Goal: Task Accomplishment & Management: Manage account settings

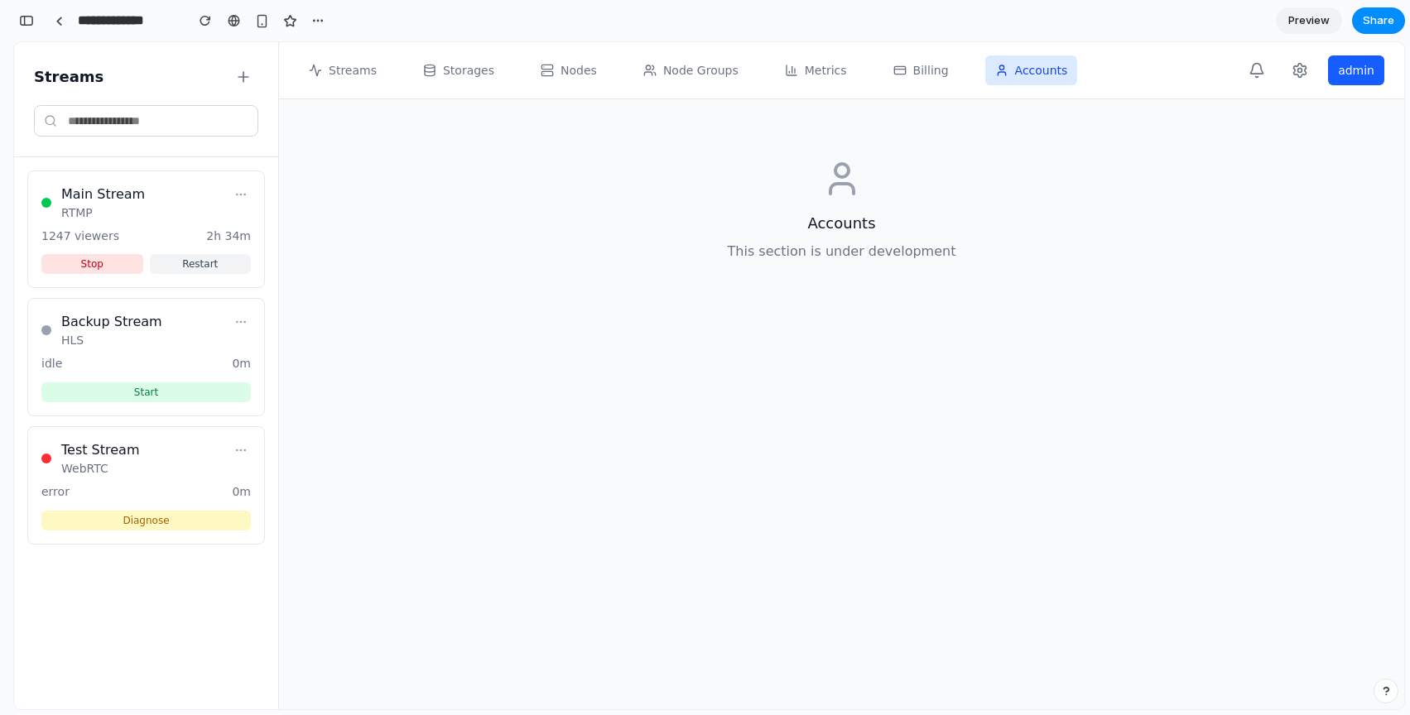
scroll to position [2323, 0]
click at [1305, 77] on icon at bounding box center [1299, 70] width 17 height 17
click at [243, 455] on icon at bounding box center [240, 450] width 13 height 13
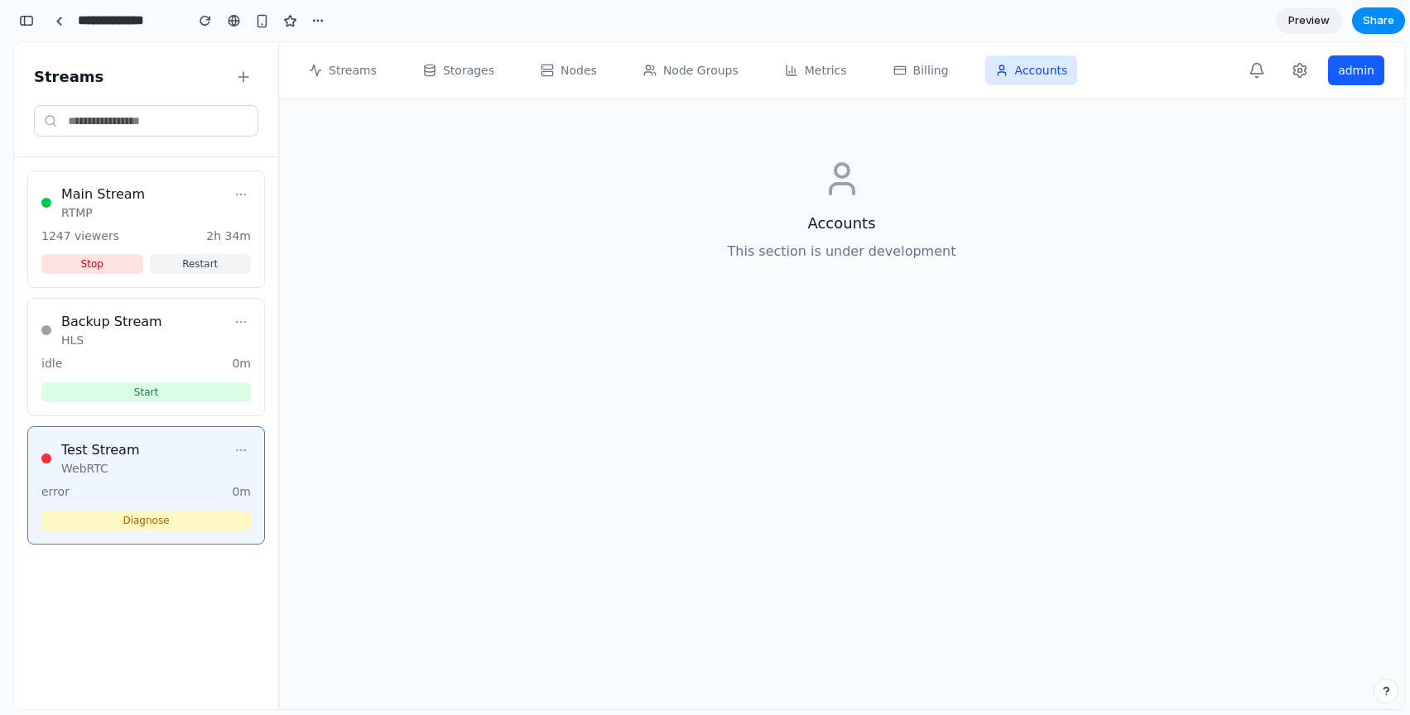
click at [239, 448] on icon at bounding box center [240, 450] width 13 height 13
click at [195, 531] on button "Diagnose" at bounding box center [145, 521] width 209 height 20
click at [196, 529] on button "Diagnose" at bounding box center [145, 521] width 209 height 20
click at [331, 67] on span "Streams" at bounding box center [353, 70] width 48 height 17
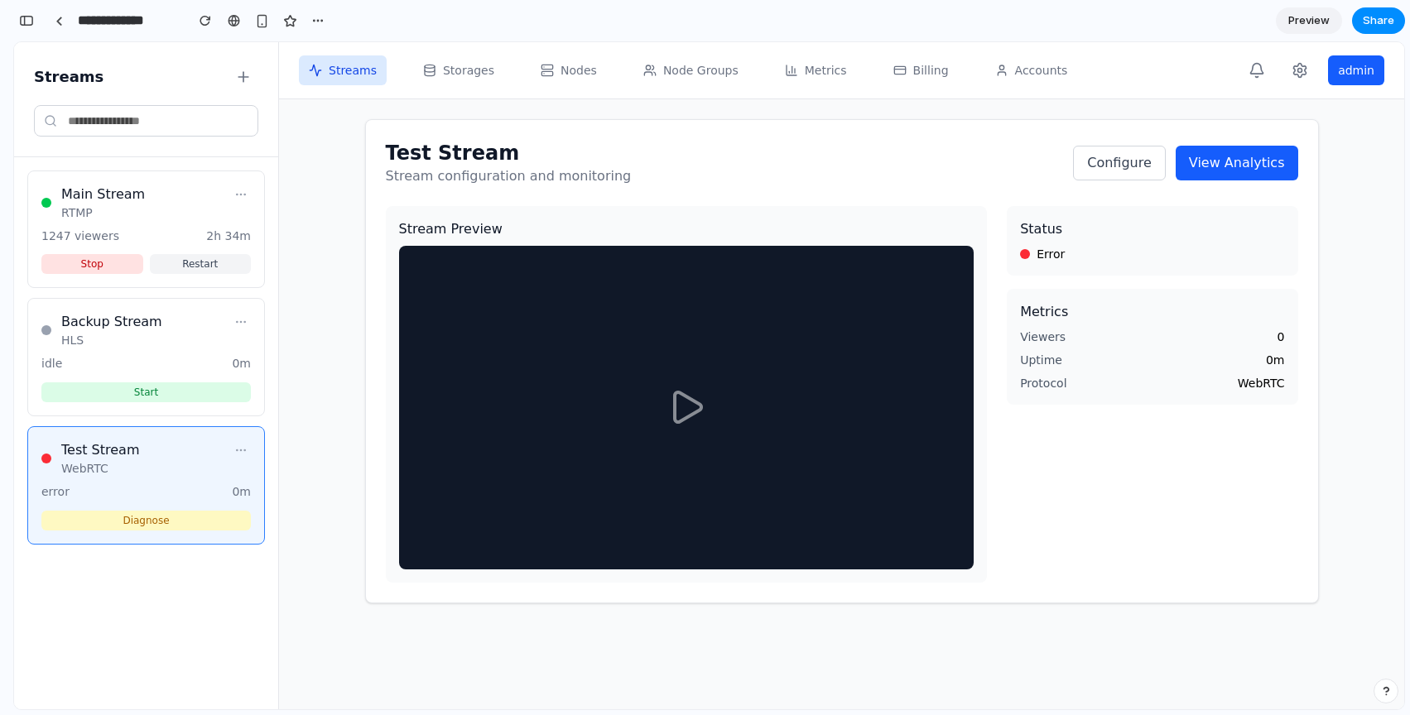
click at [336, 73] on span "Streams" at bounding box center [353, 70] width 48 height 17
click at [432, 73] on icon at bounding box center [430, 70] width 10 height 9
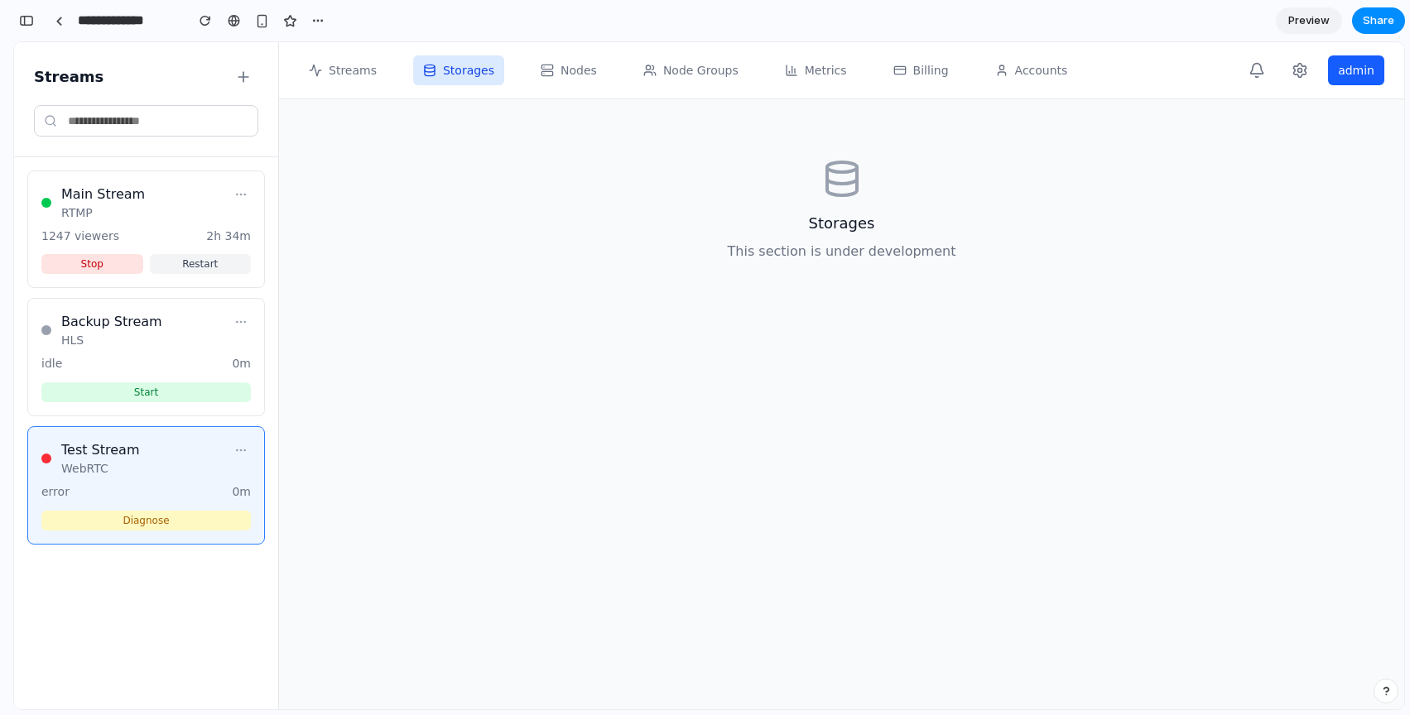
click at [571, 60] on button "Nodes" at bounding box center [569, 70] width 76 height 30
click at [663, 63] on span "Node Groups" at bounding box center [700, 70] width 75 height 17
click at [827, 79] on button "Metrics" at bounding box center [816, 70] width 82 height 30
click at [929, 84] on button "Billing" at bounding box center [920, 70] width 75 height 30
click at [1044, 71] on span "Accounts" at bounding box center [1041, 70] width 53 height 17
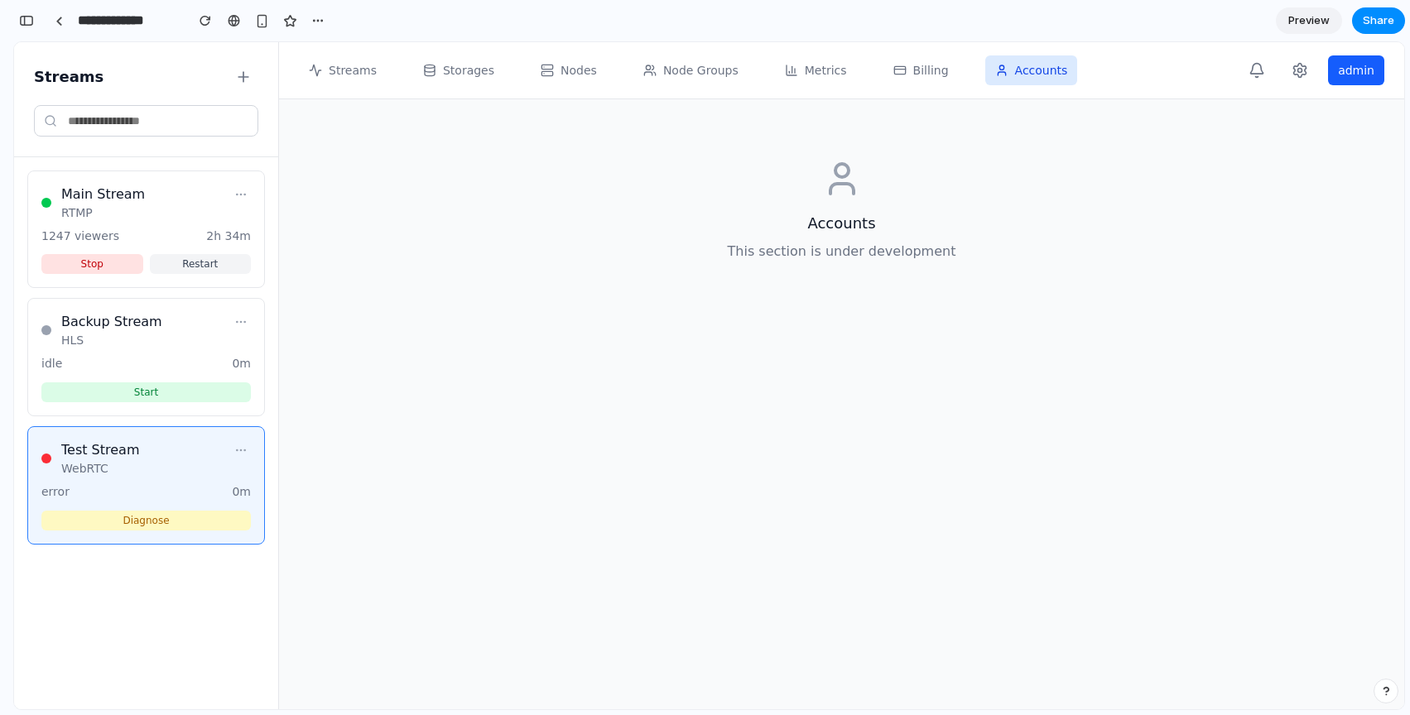
click at [1008, 173] on div "Accounts This section is under development" at bounding box center [841, 210] width 1085 height 182
click at [1304, 74] on icon at bounding box center [1300, 71] width 12 height 14
click at [1270, 73] on button at bounding box center [1256, 70] width 30 height 30
click at [315, 22] on div "button" at bounding box center [317, 20] width 13 height 13
click at [315, 22] on div "Duplicate Delete" at bounding box center [705, 357] width 1410 height 715
